Goal: Register for event/course

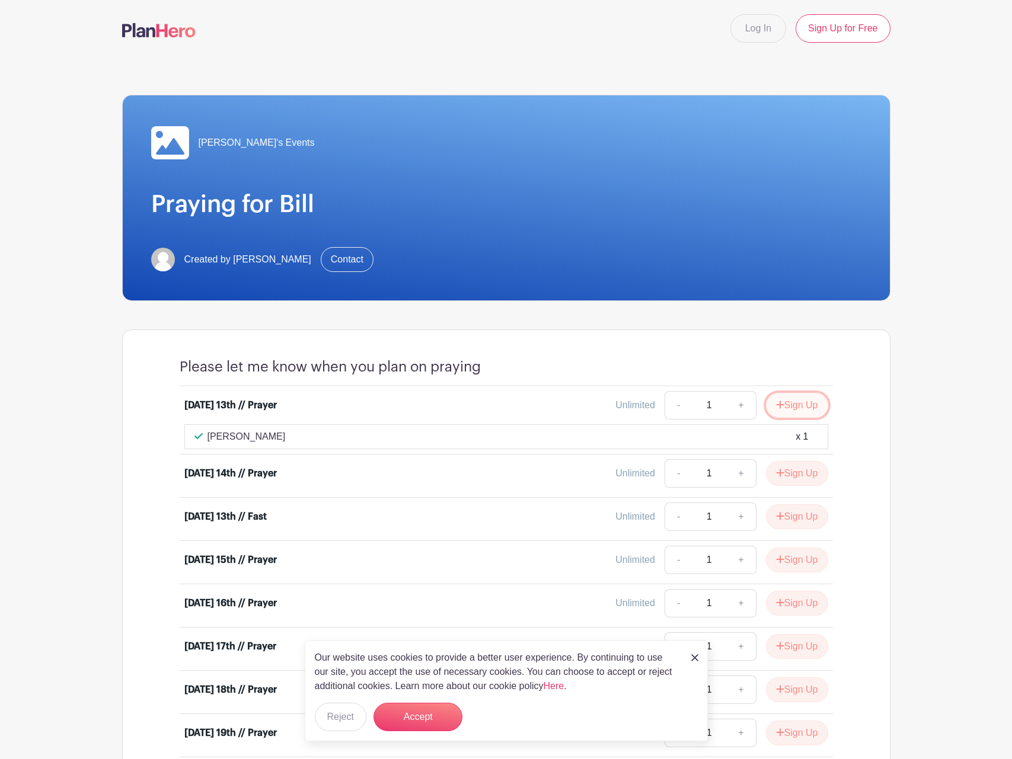
click at [804, 408] on button "Sign Up" at bounding box center [797, 405] width 62 height 25
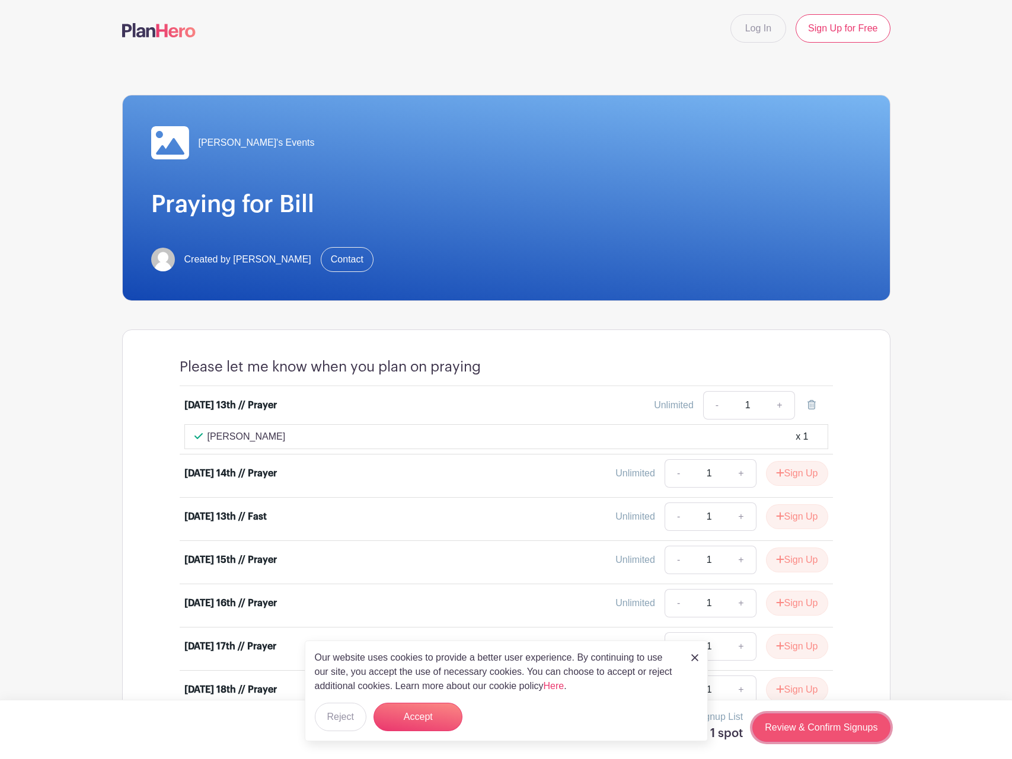
click at [780, 727] on link "Review & Confirm Signups" at bounding box center [820, 727] width 137 height 28
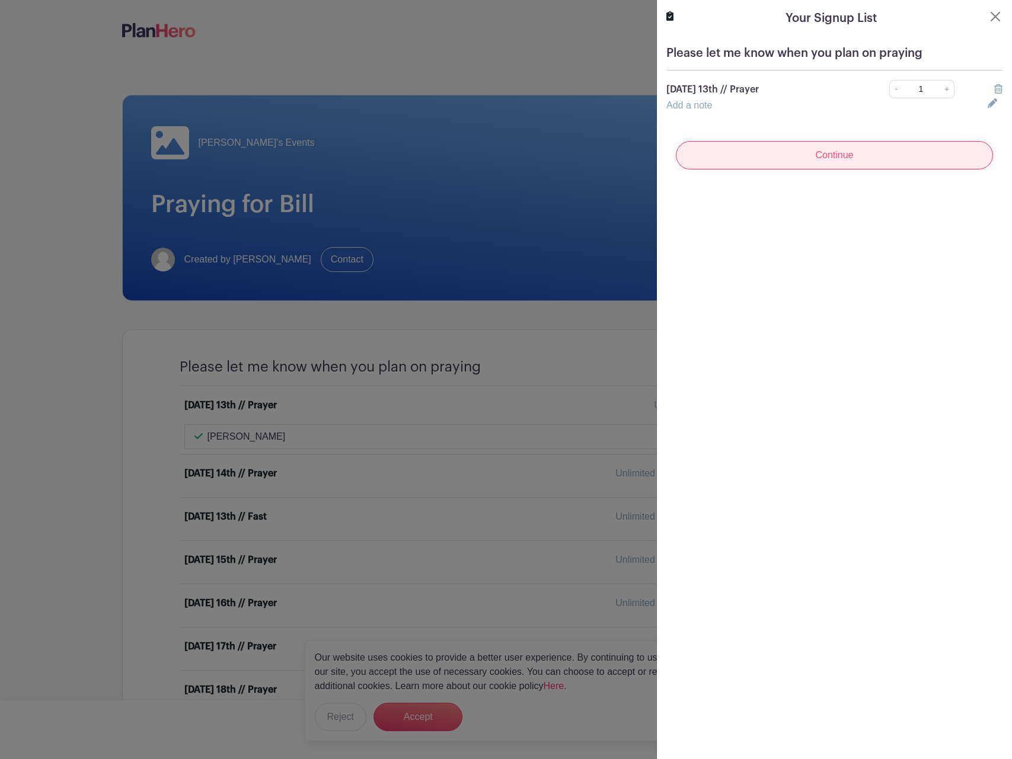
click at [824, 156] on input "Continue" at bounding box center [834, 155] width 317 height 28
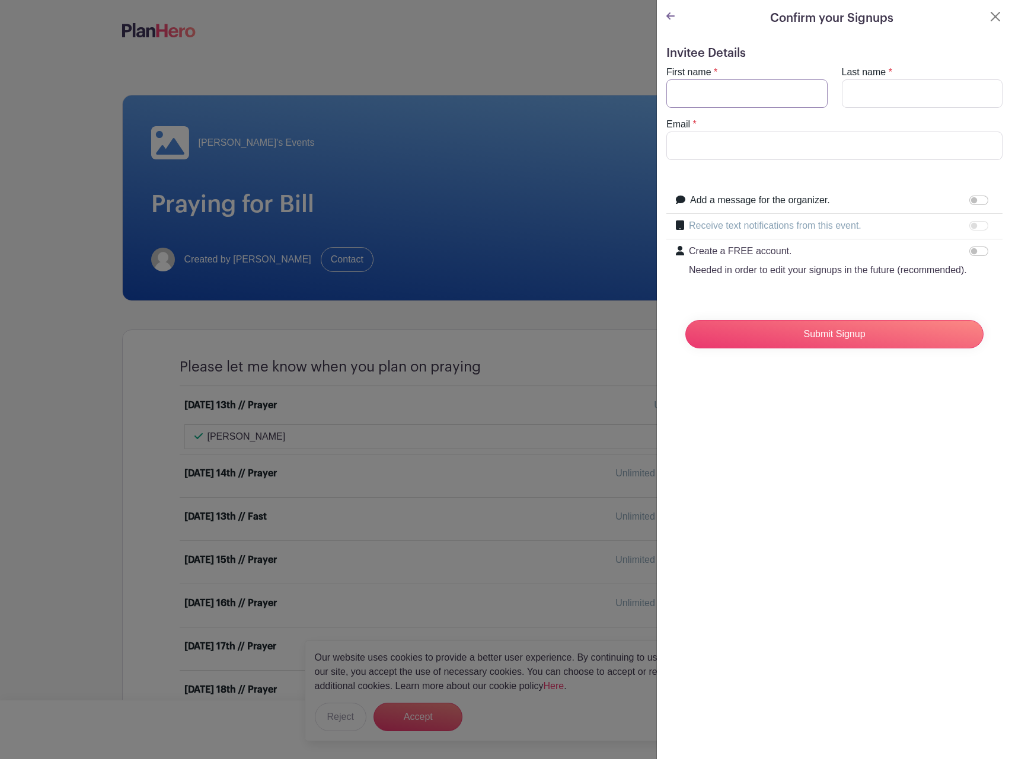
click at [738, 97] on input "First name" at bounding box center [746, 93] width 161 height 28
type input "Zak"
type input "[PERSON_NAME]"
type input "kazz"
type input "[PERSON_NAME]"
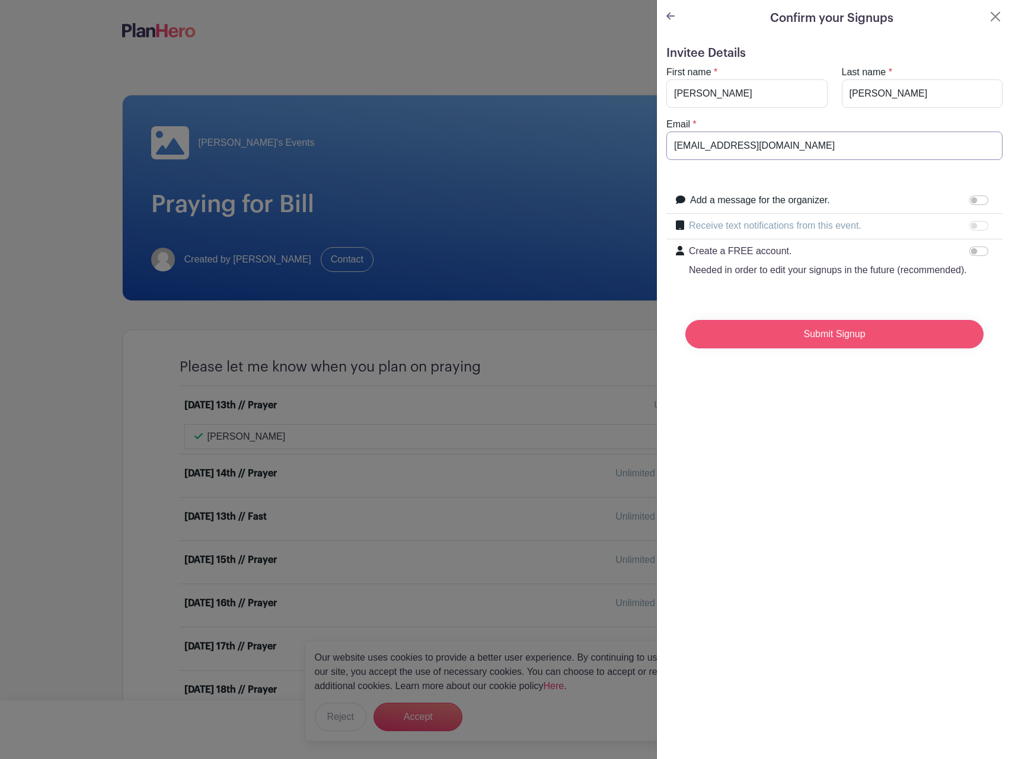
type input "[EMAIL_ADDRESS][DOMAIN_NAME]"
click at [829, 337] on input "Submit Signup" at bounding box center [834, 334] width 298 height 28
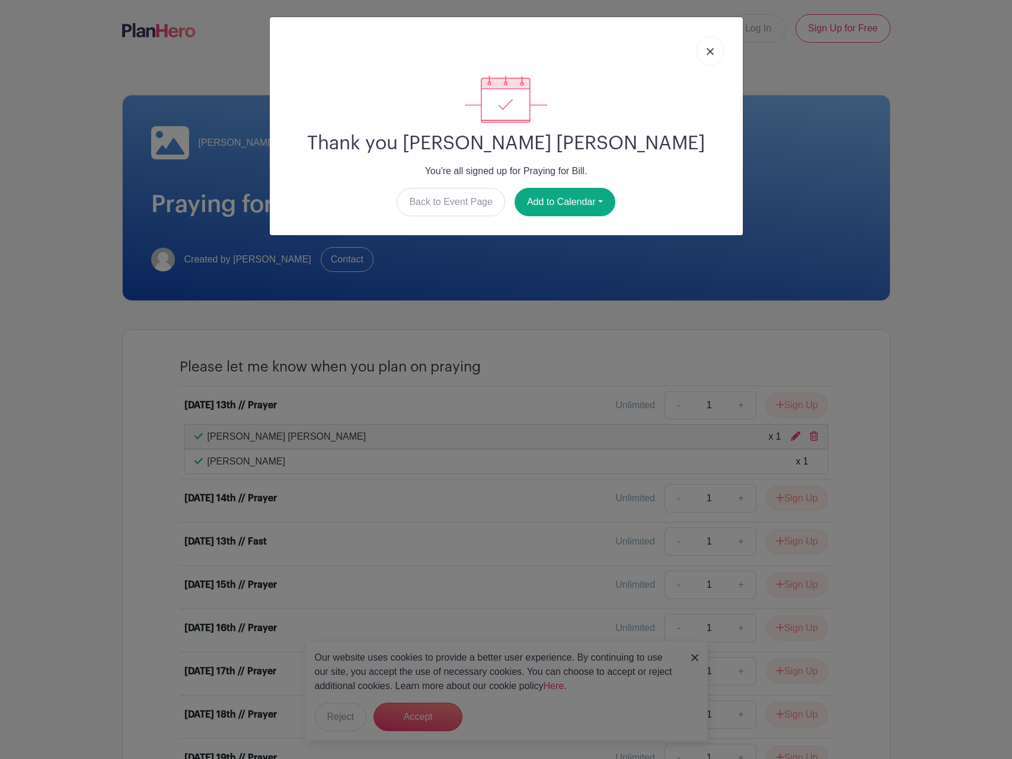
click at [711, 56] on link at bounding box center [709, 51] width 27 height 30
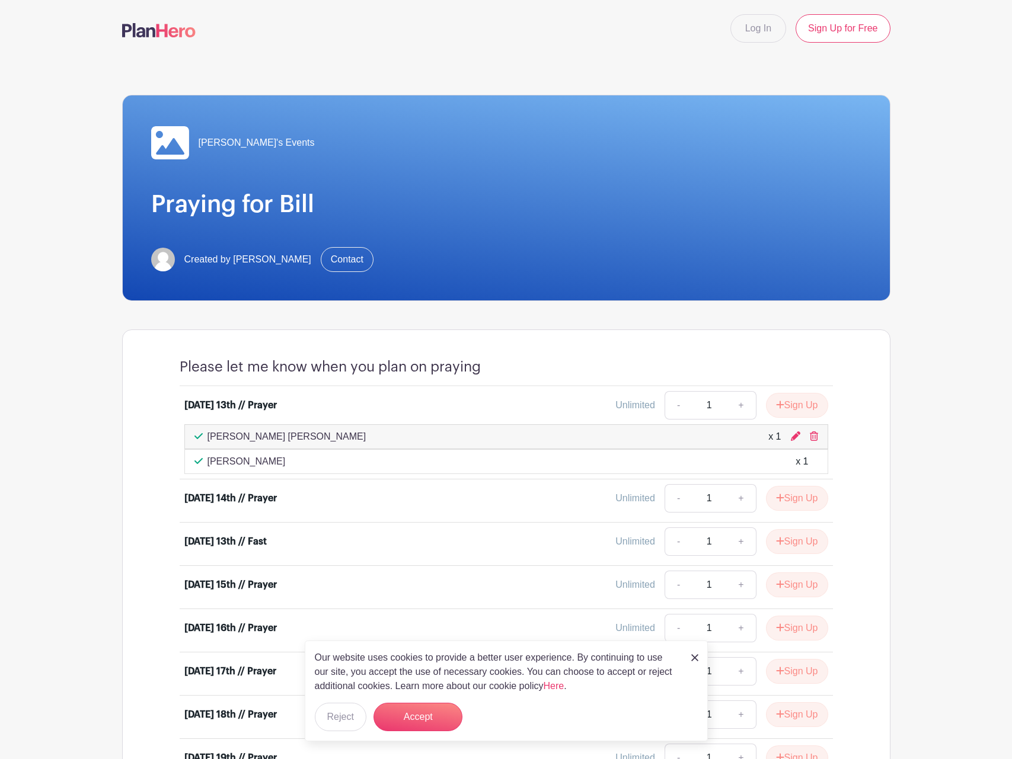
click at [444, 76] on div "[PERSON_NAME]'s Events Praying for Bill Created by [PERSON_NAME] Contact Please…" at bounding box center [506, 602] width 768 height 1091
click at [374, 55] on nav "Log In Sign Up for Free" at bounding box center [506, 28] width 1012 height 57
